Goal: Task Accomplishment & Management: Use online tool/utility

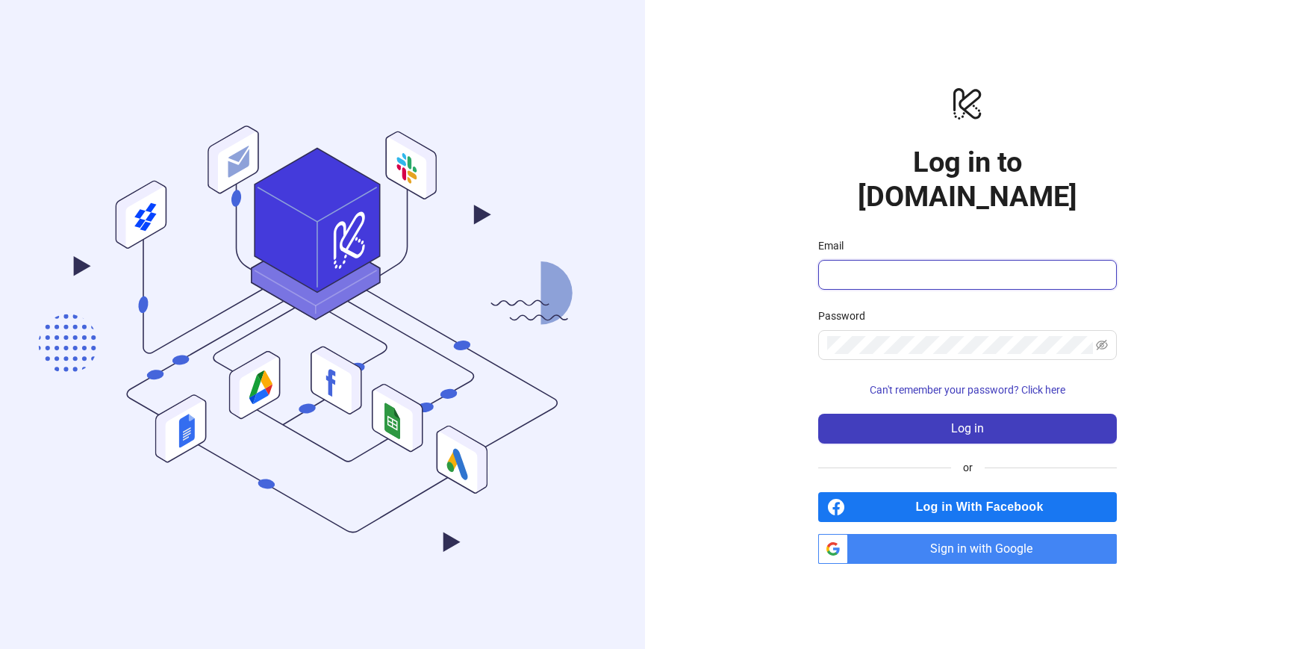
click at [958, 266] on input "Email" at bounding box center [966, 275] width 278 height 18
click at [983, 534] on span "Sign in with Google" at bounding box center [985, 549] width 263 height 30
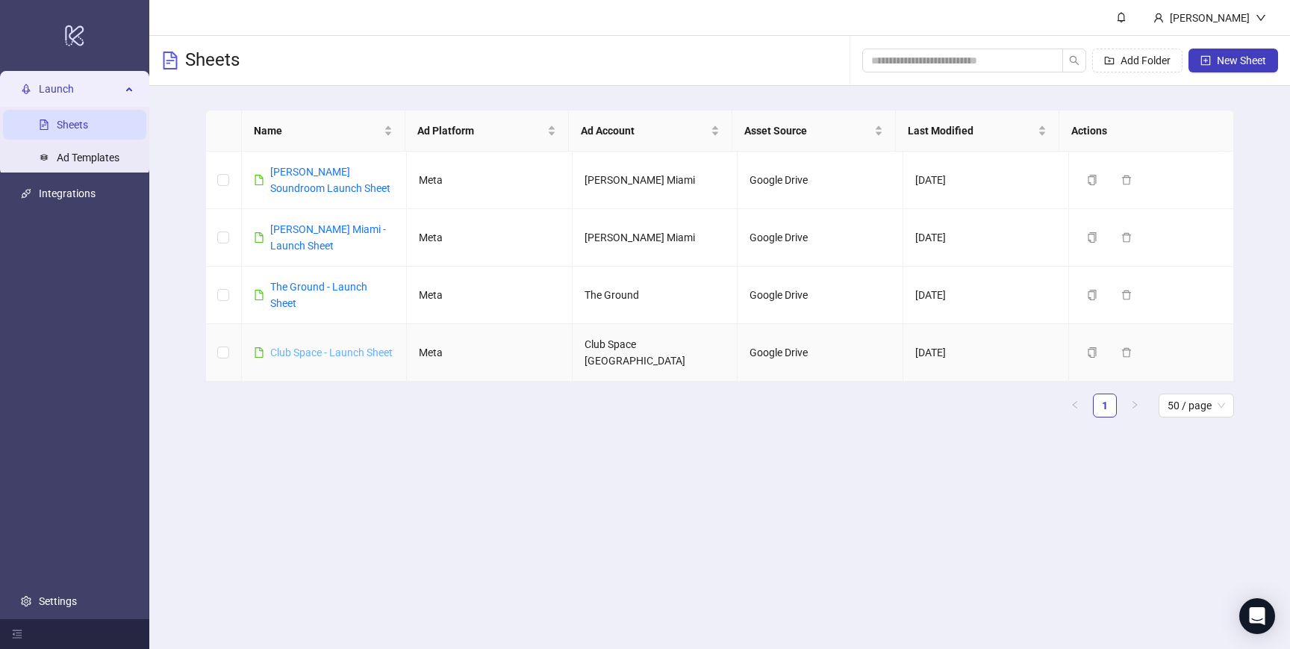
click at [330, 348] on link "Club Space - Launch Sheet" at bounding box center [331, 352] width 122 height 12
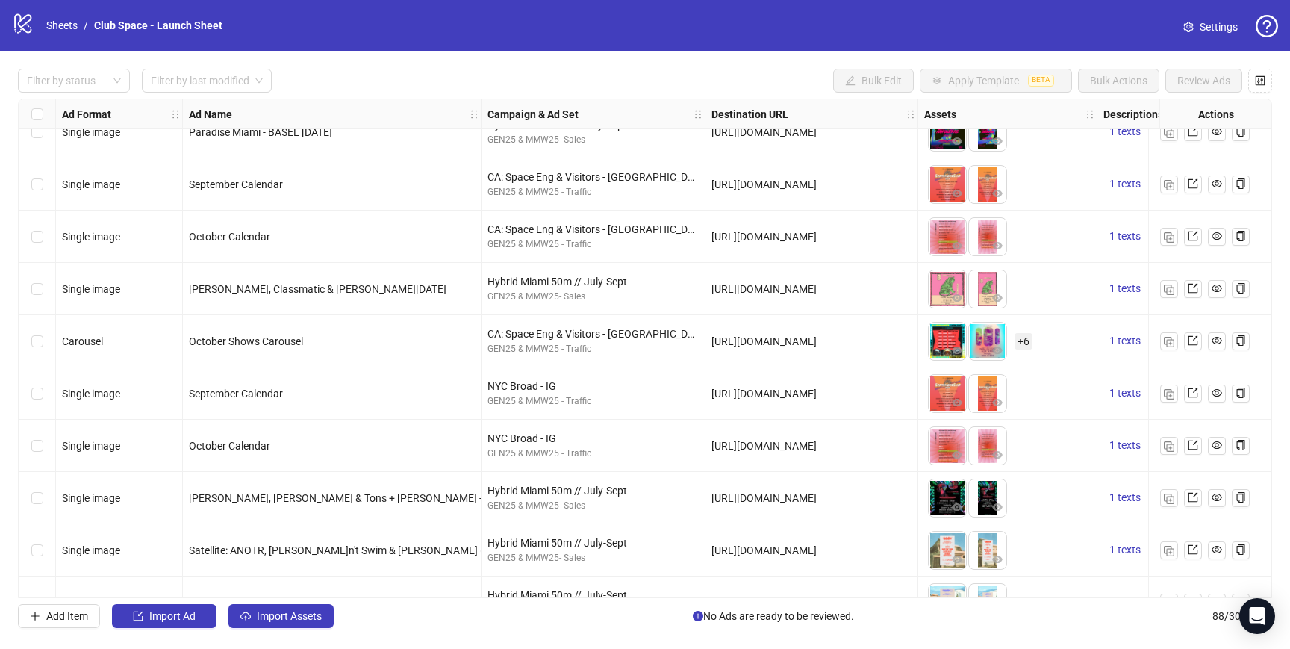
scroll to position [4135, 0]
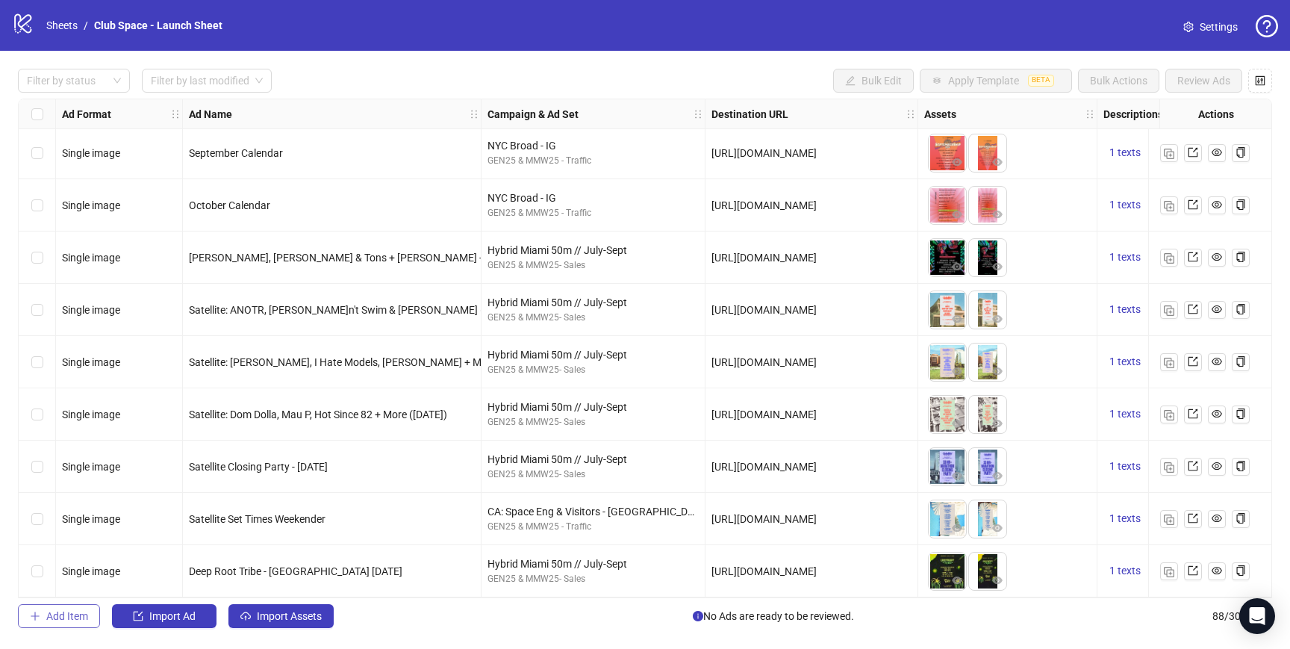
click at [84, 618] on span "Add Item" at bounding box center [67, 616] width 42 height 12
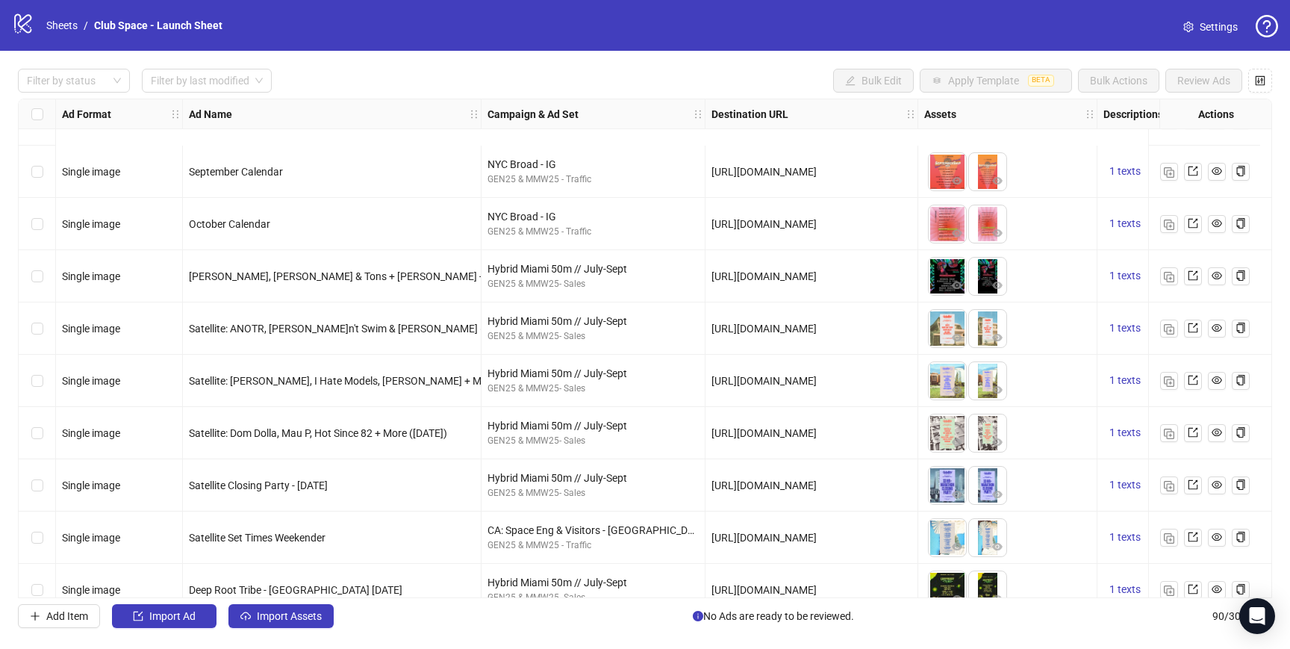
scroll to position [4240, 0]
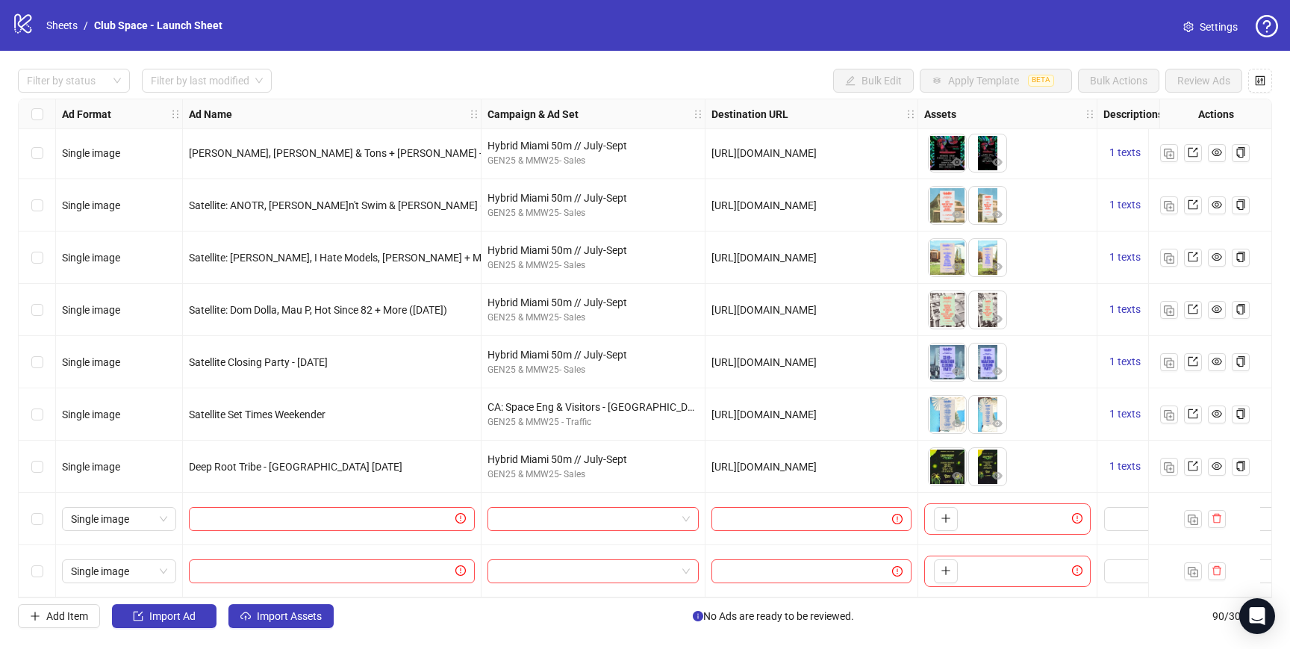
click at [43, 518] on div "Select row 89" at bounding box center [37, 519] width 37 height 52
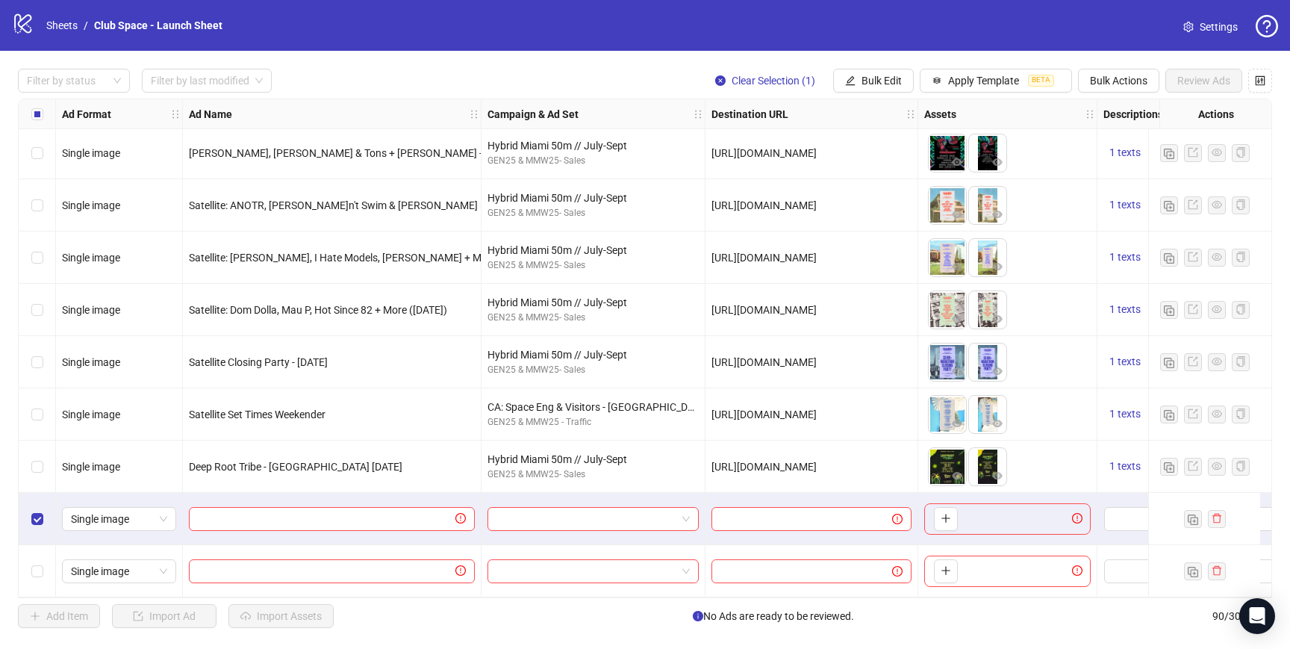
click at [43, 565] on div "Select row 90" at bounding box center [37, 571] width 37 height 52
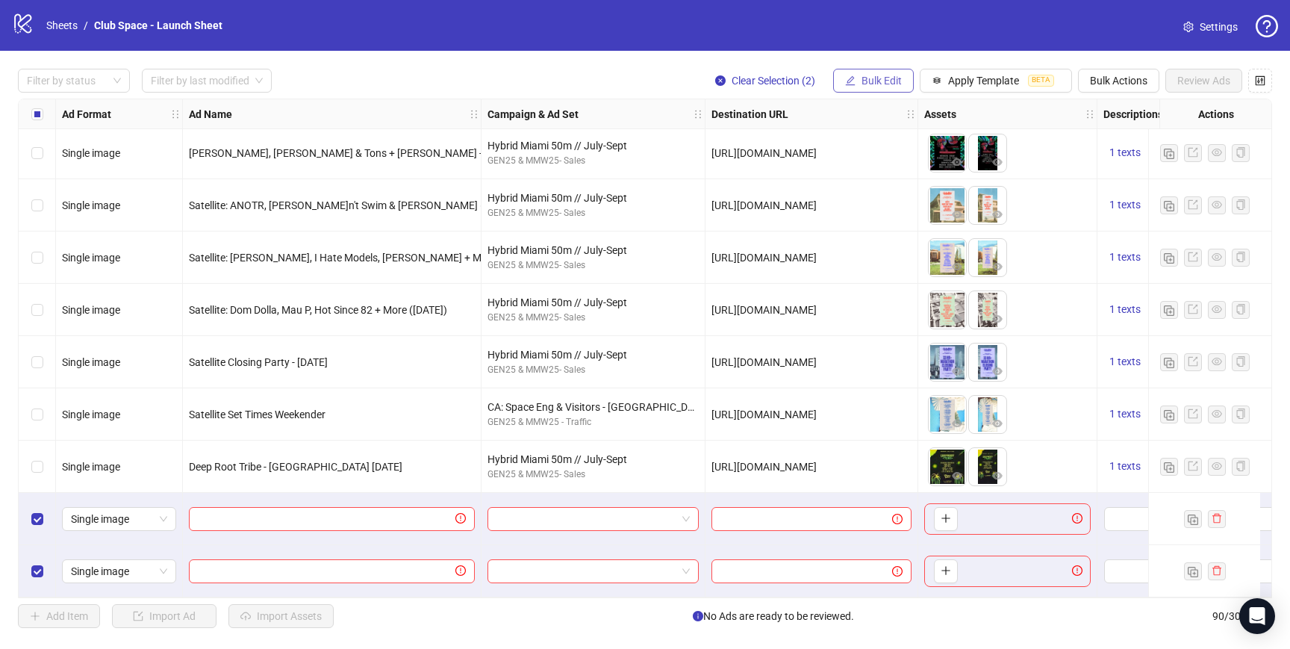
click at [896, 75] on span "Bulk Edit" at bounding box center [881, 81] width 40 height 12
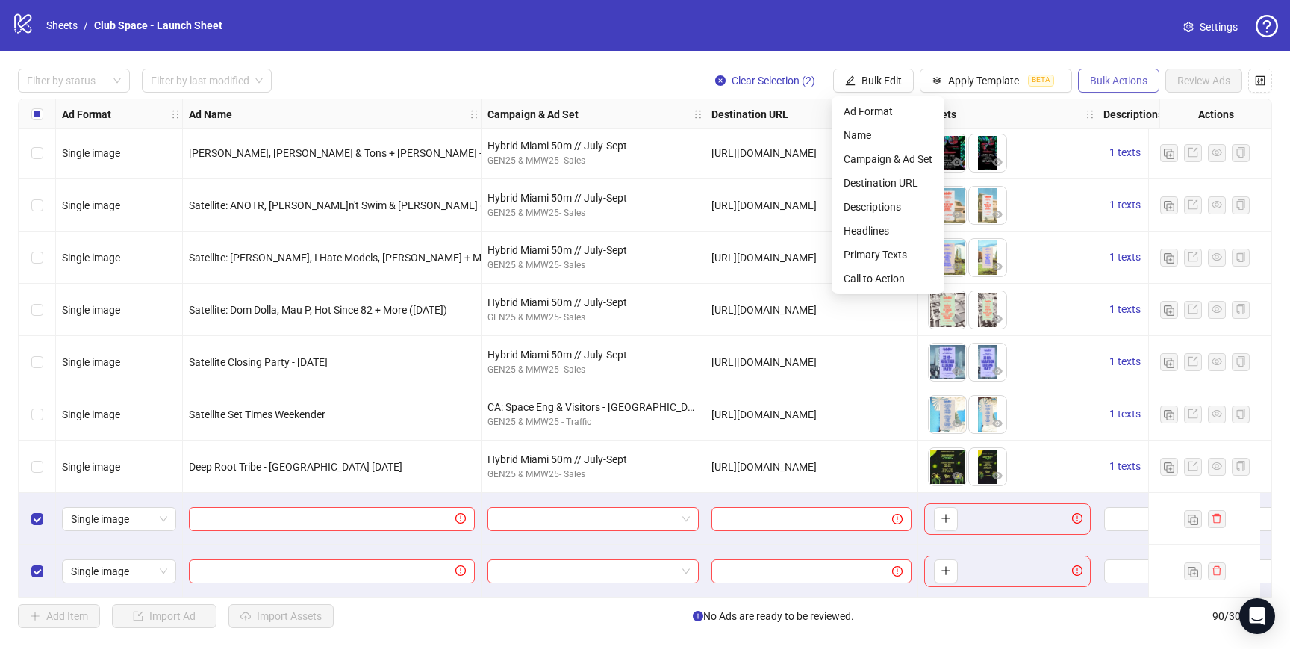
click at [1099, 78] on span "Bulk Actions" at bounding box center [1118, 81] width 57 height 12
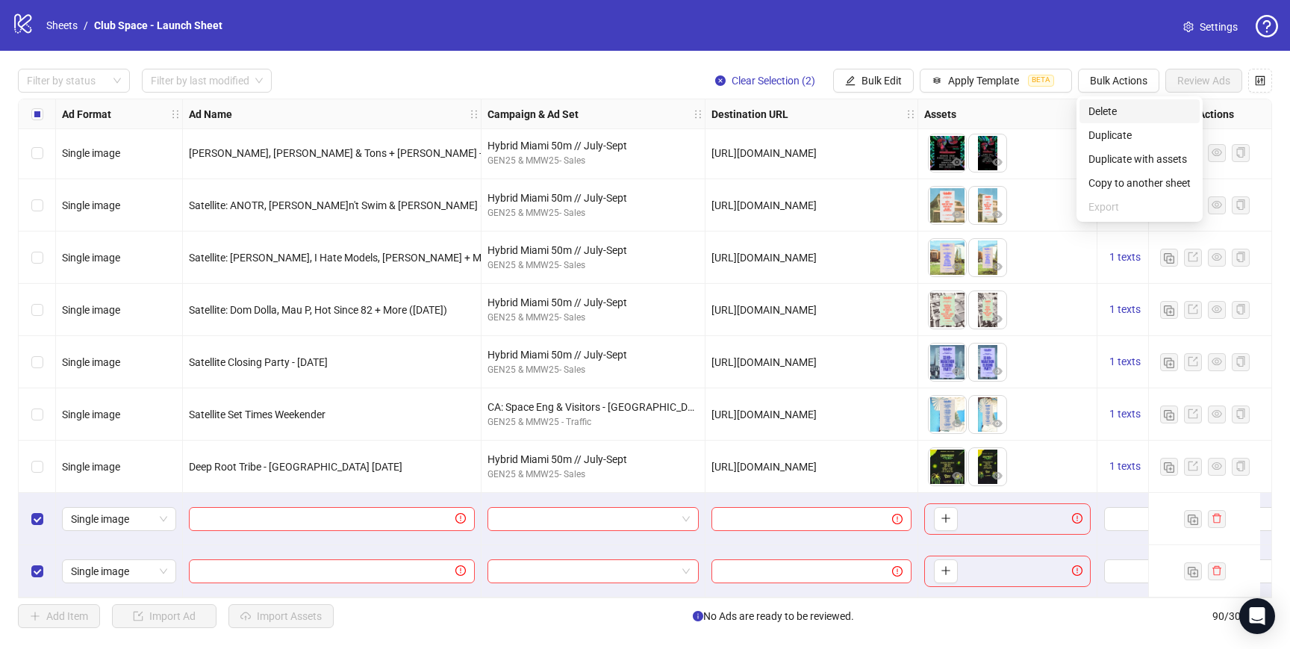
click at [1128, 113] on span "Delete" at bounding box center [1139, 111] width 102 height 16
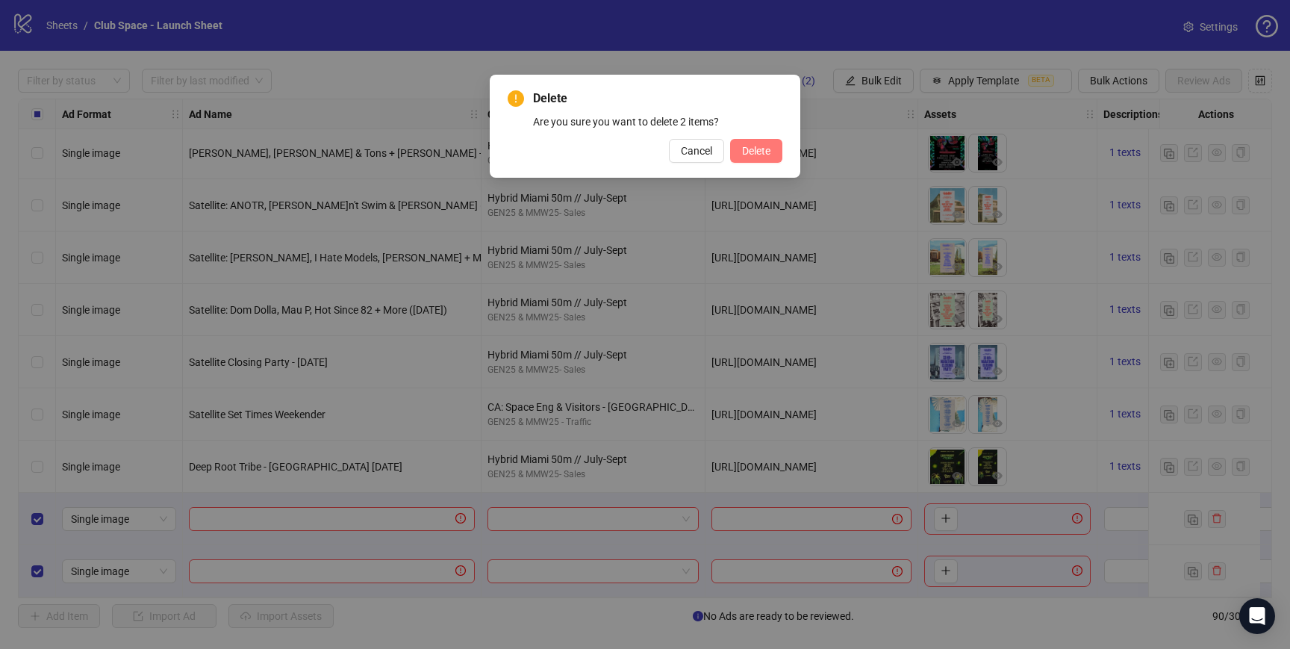
click at [763, 141] on button "Delete" at bounding box center [756, 151] width 52 height 24
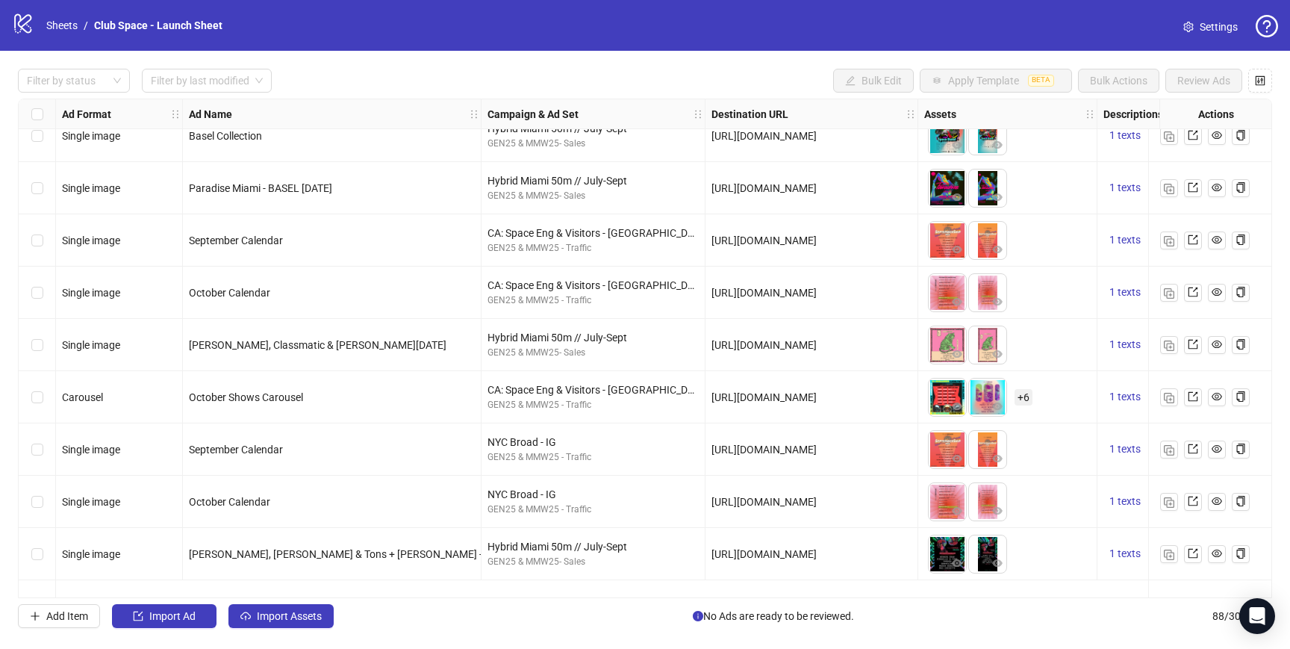
scroll to position [3744, 0]
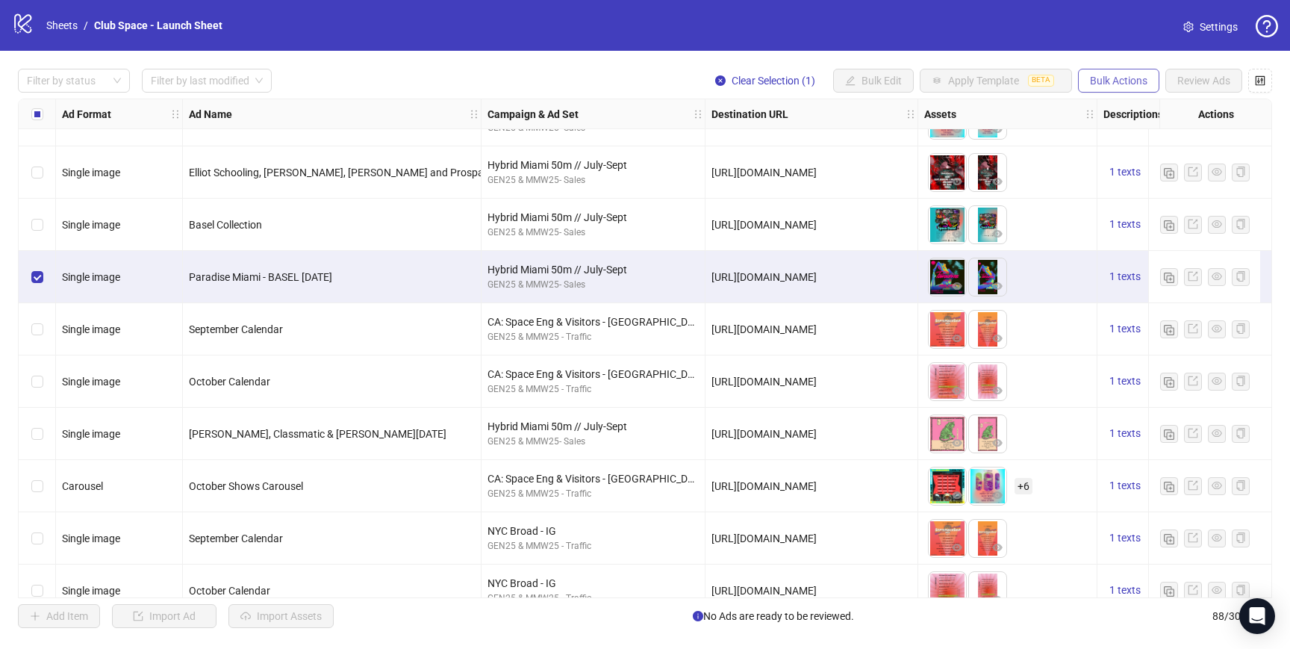
click at [1105, 69] on button "Bulk Actions" at bounding box center [1118, 81] width 81 height 24
click at [1141, 161] on span "Duplicate with assets" at bounding box center [1139, 159] width 102 height 16
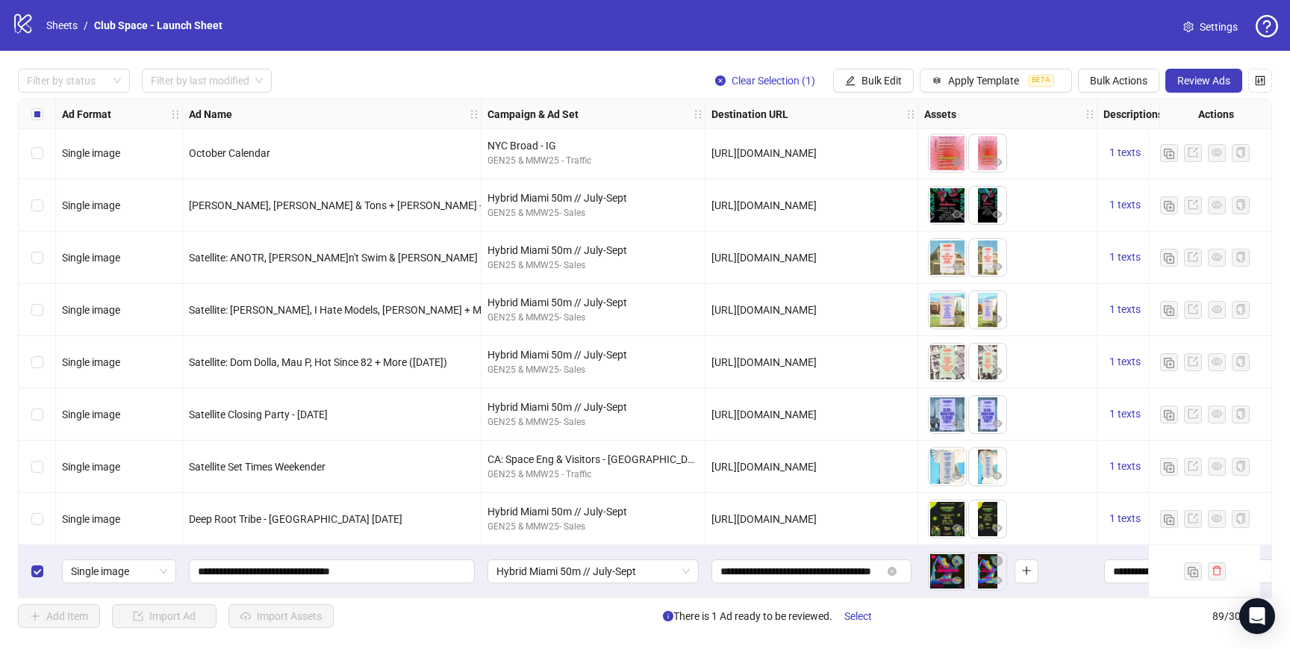
scroll to position [4188, 0]
